Goal: Transaction & Acquisition: Purchase product/service

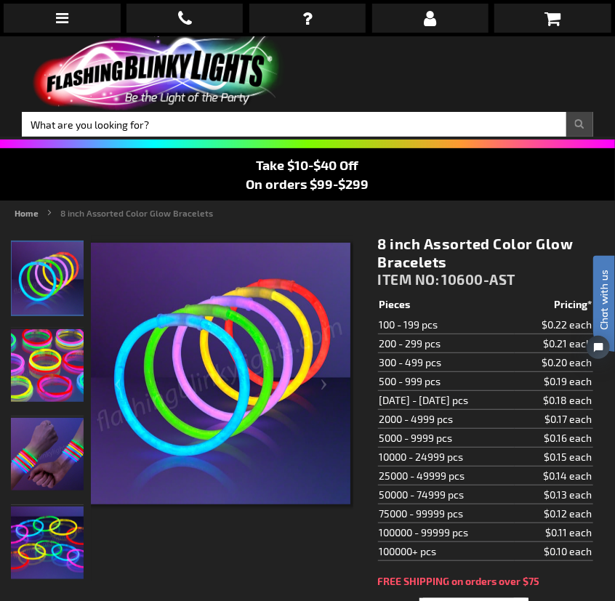
click at [65, 363] on img "8 Inch Assorted Light Up Glow Bracelets" at bounding box center [47, 365] width 73 height 73
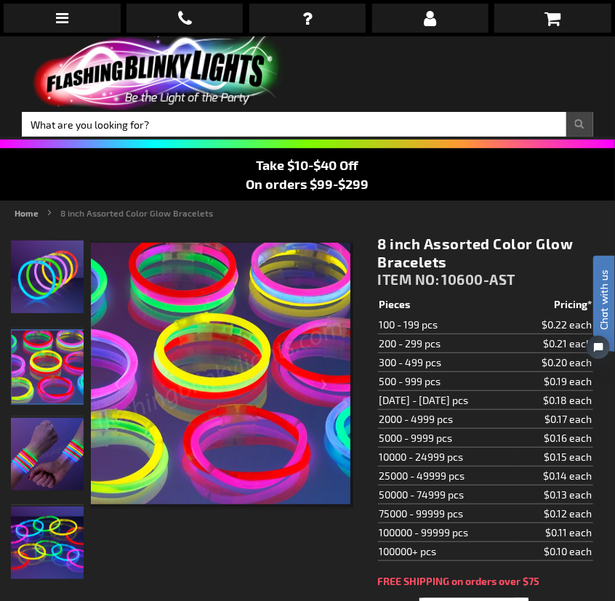
click at [65, 456] on img "Hand models wearing 8 Inch Assorted Light Up Glow Bracelets" at bounding box center [47, 454] width 73 height 73
